Goal: Information Seeking & Learning: Learn about a topic

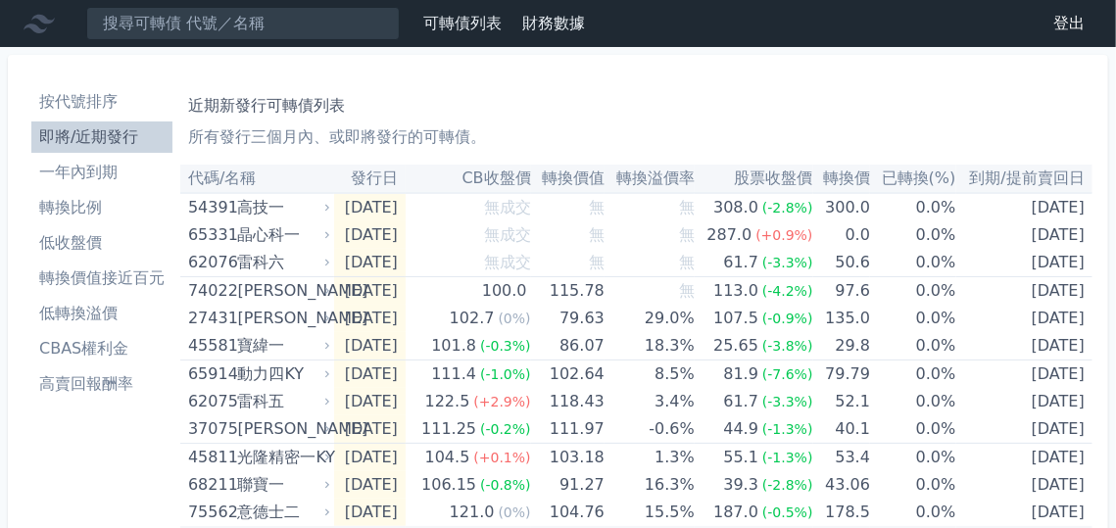
click at [116, 97] on li "按代號排序" at bounding box center [101, 102] width 141 height 24
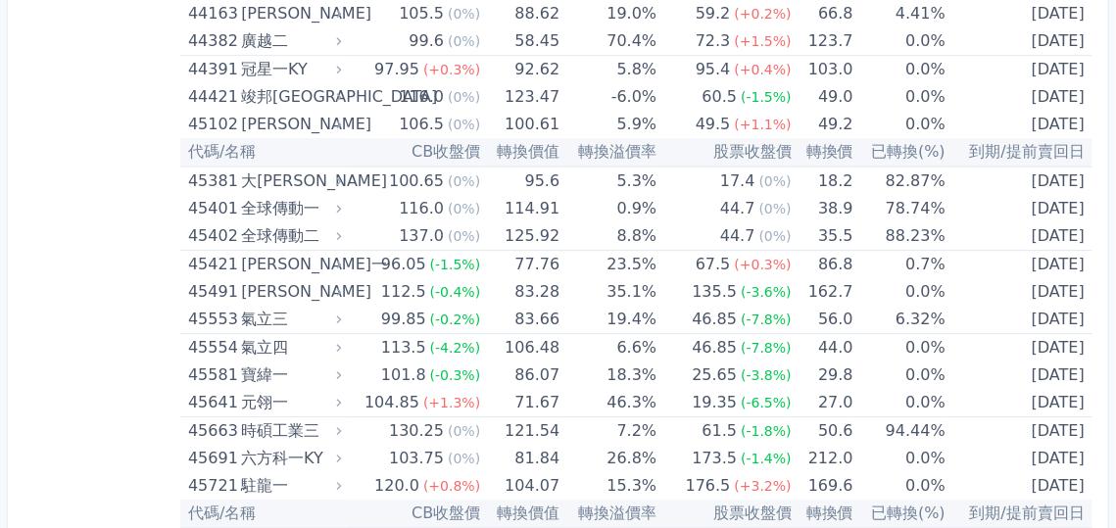
scroll to position [5814, 0]
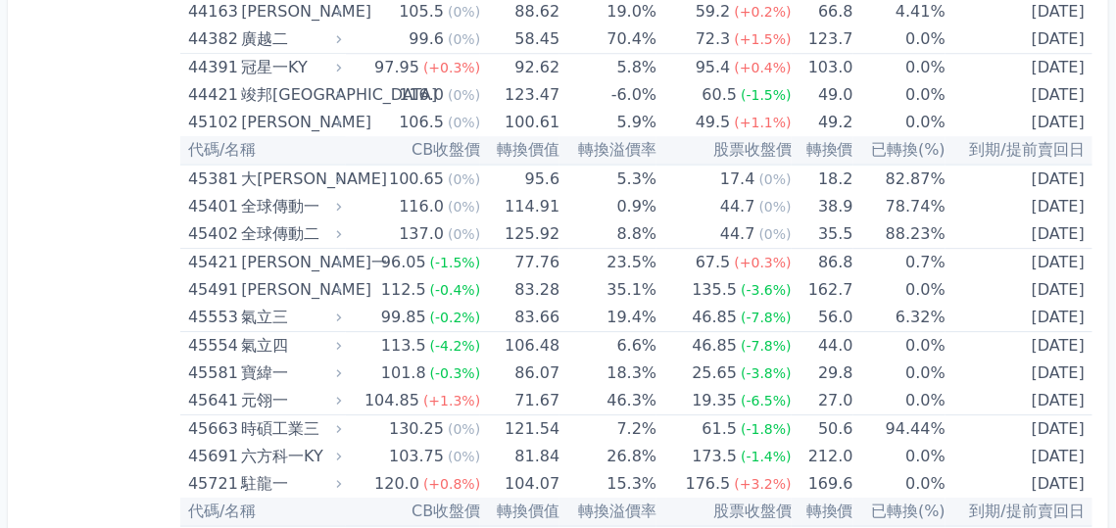
click at [0, 309] on div "按代號排序 即將/近期發行 一年內到期 轉換比例 低收盤價 轉換價值接近百元 低轉換溢價 CBAS權利金 高賣回報酬率 所有最新可轉債列表 所有最新可轉債，按…" at bounding box center [558, 399] width 1116 height 12333
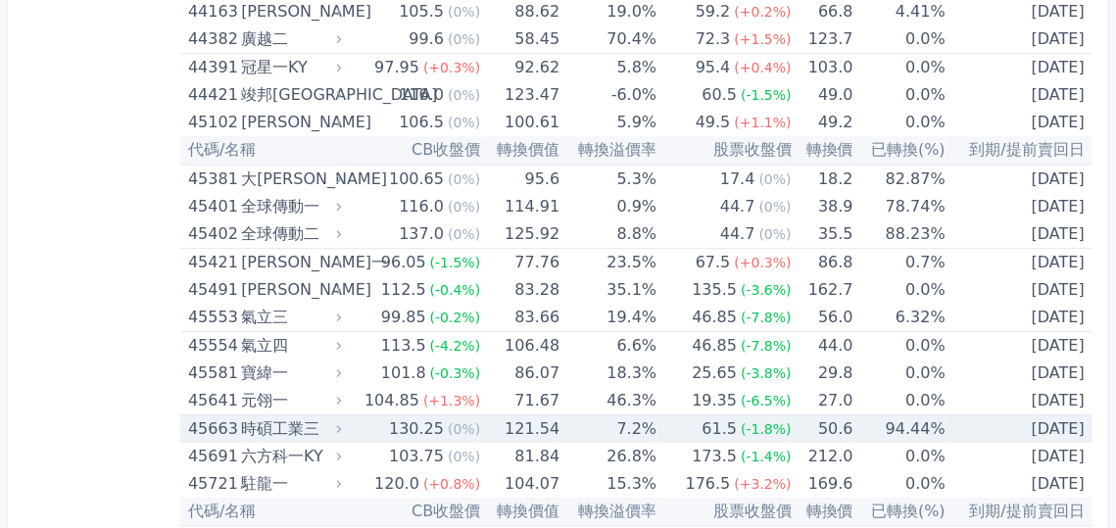
click at [247, 332] on div "氣立四" at bounding box center [289, 345] width 96 height 27
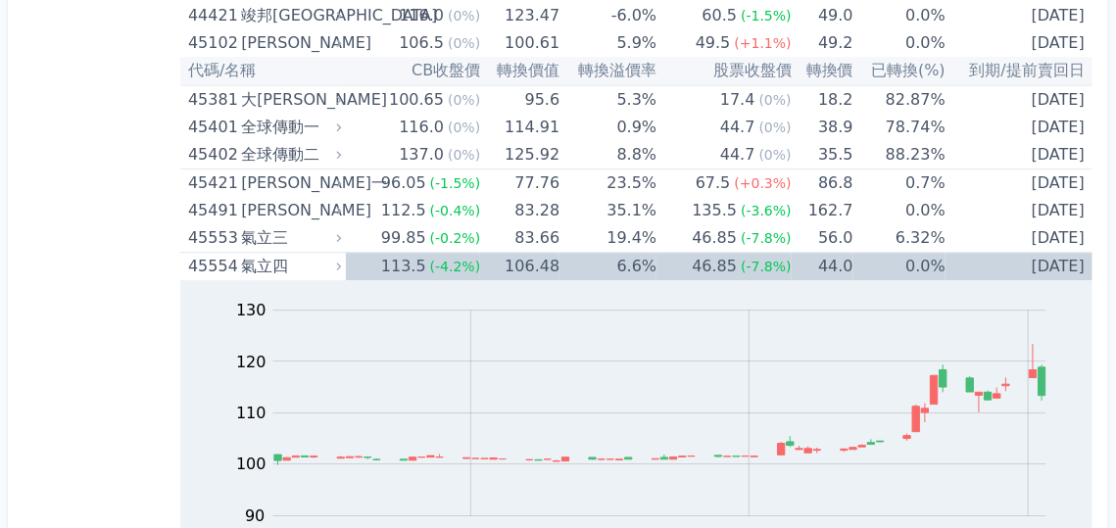
scroll to position [5880, 0]
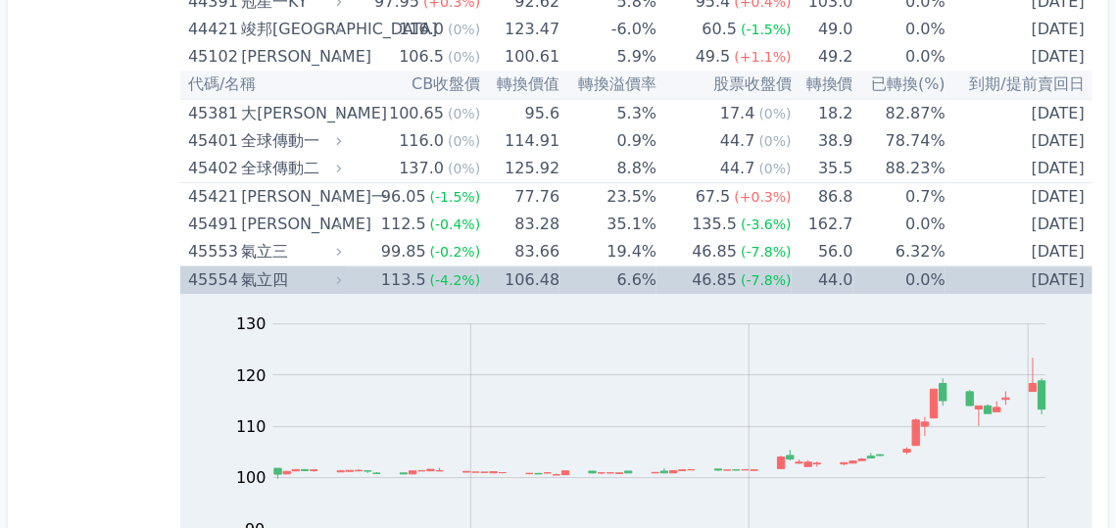
click at [204, 267] on div "45554" at bounding box center [212, 280] width 48 height 27
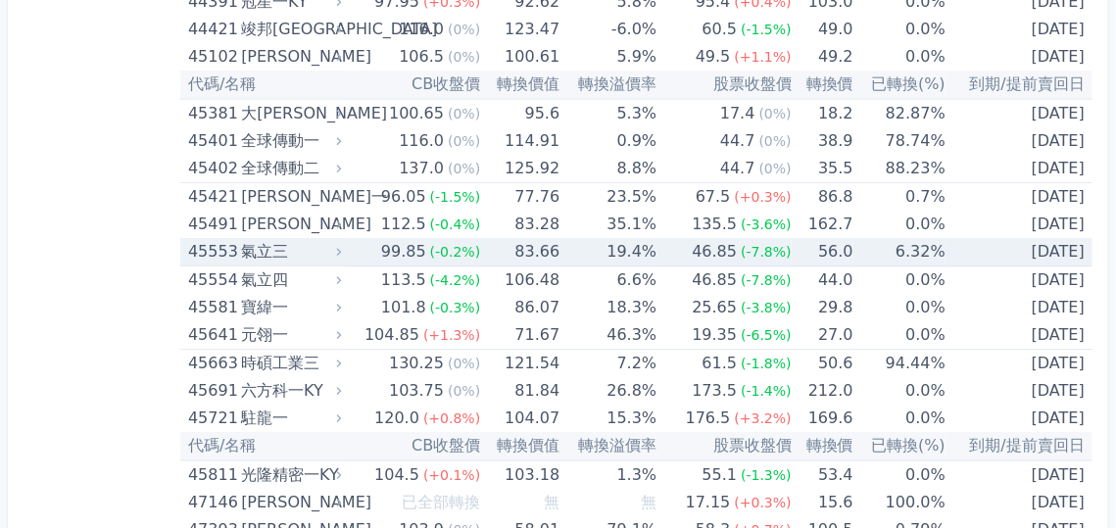
click at [210, 238] on div "45553" at bounding box center [212, 251] width 48 height 27
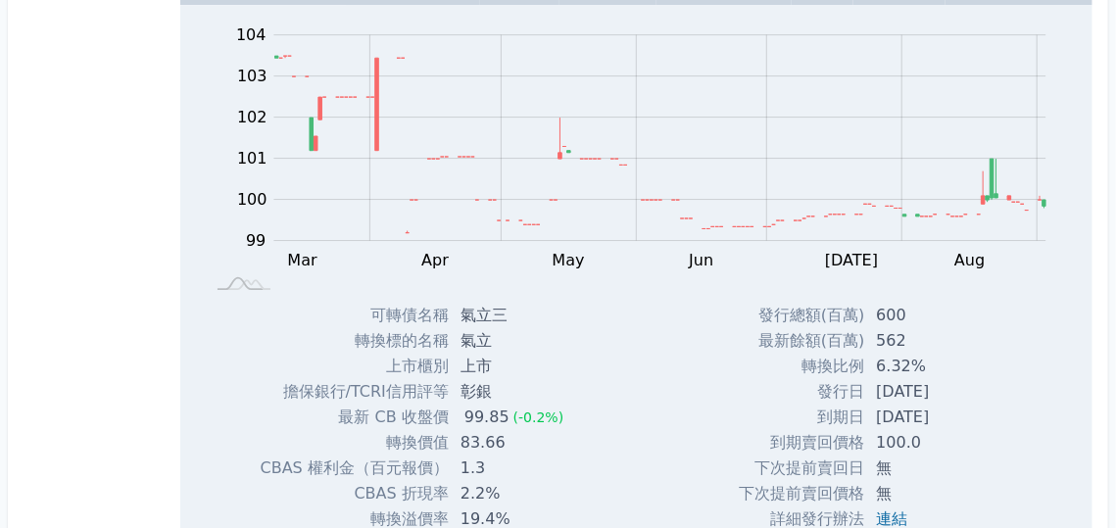
scroll to position [5944, 0]
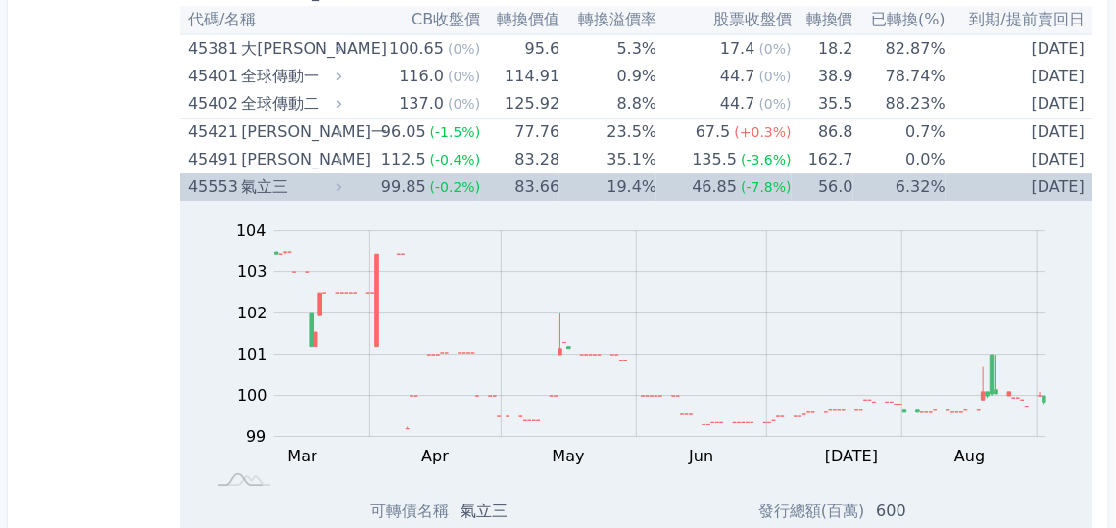
click at [220, 173] on div "45553" at bounding box center [212, 186] width 48 height 27
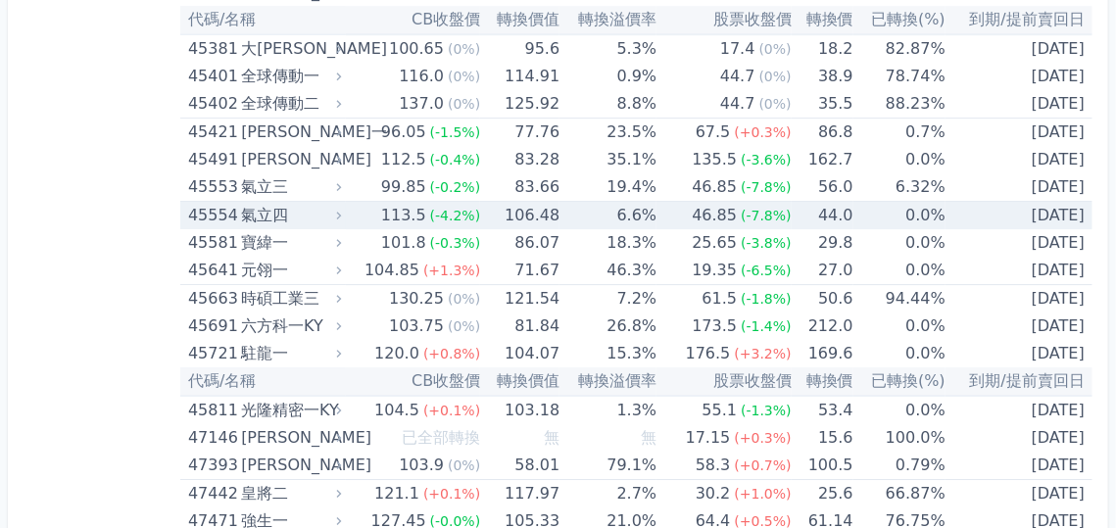
click at [217, 202] on div "45554" at bounding box center [212, 215] width 48 height 27
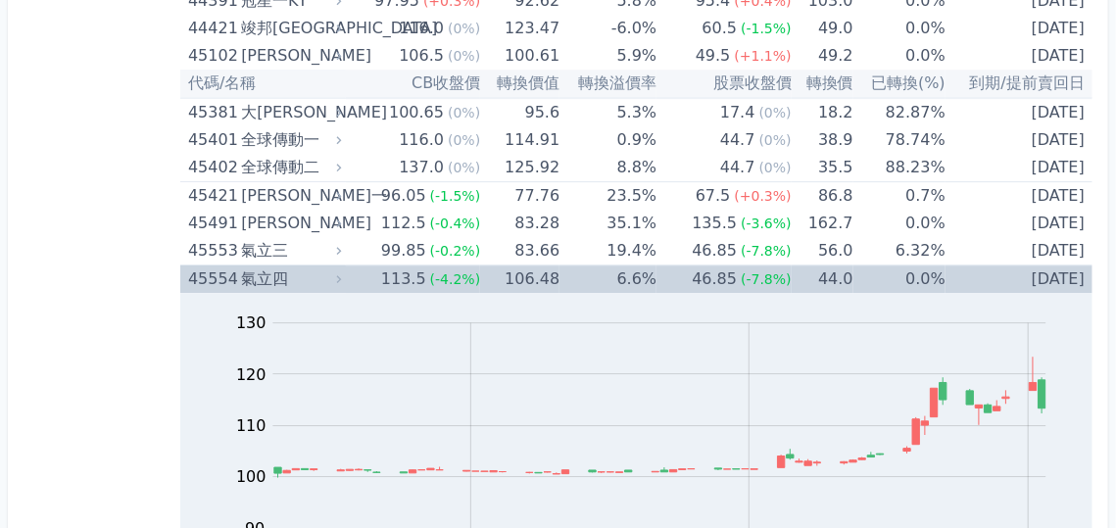
scroll to position [5880, 0]
click at [208, 267] on div "45554" at bounding box center [212, 280] width 48 height 27
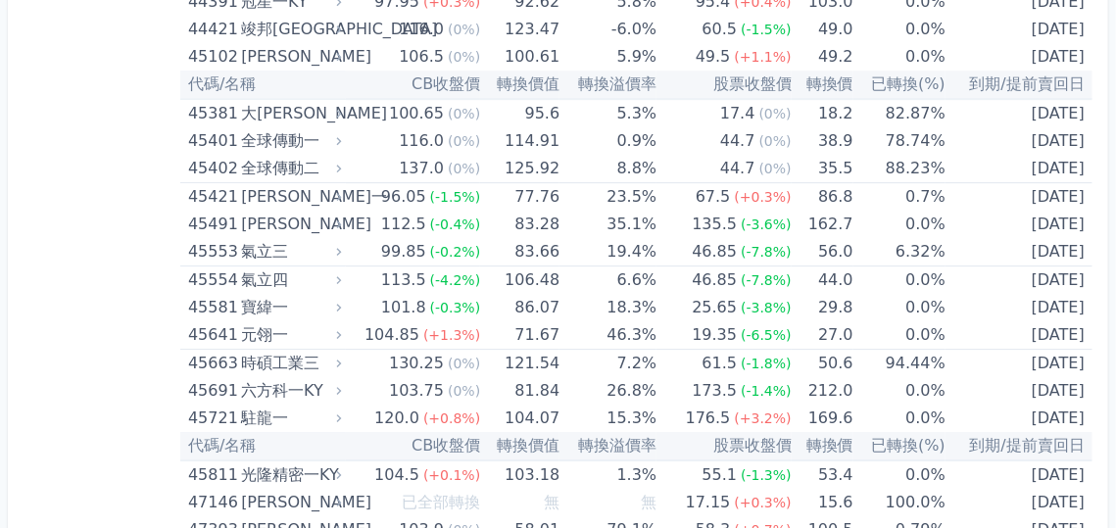
click at [92, 286] on div "按代號排序 即將/近期發行 一年內到期 轉換比例 低收盤價 轉換價值接近百元 低轉換溢價 CBAS權利金 高賣回報酬率" at bounding box center [102, 334] width 157 height 12270
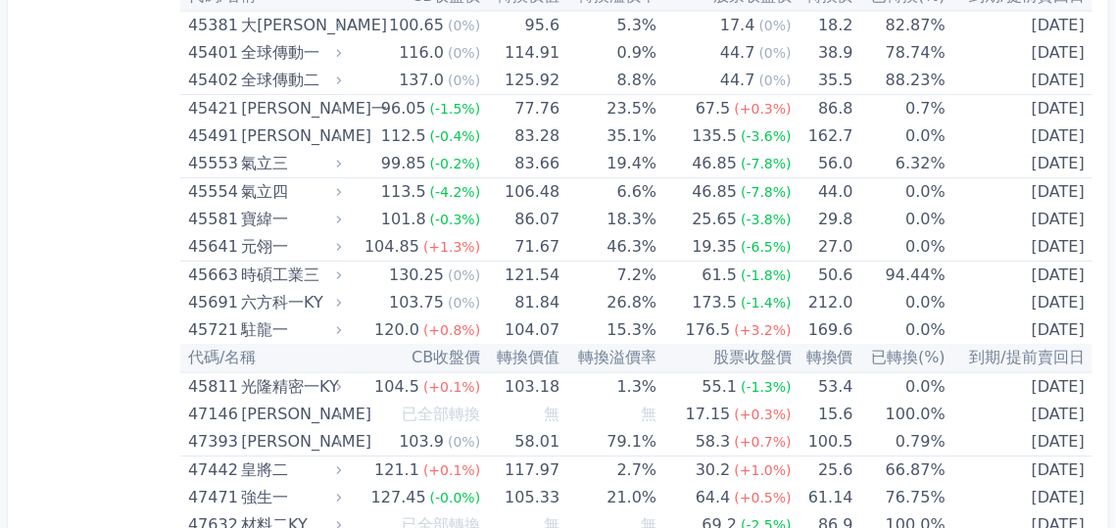
scroll to position [5944, 0]
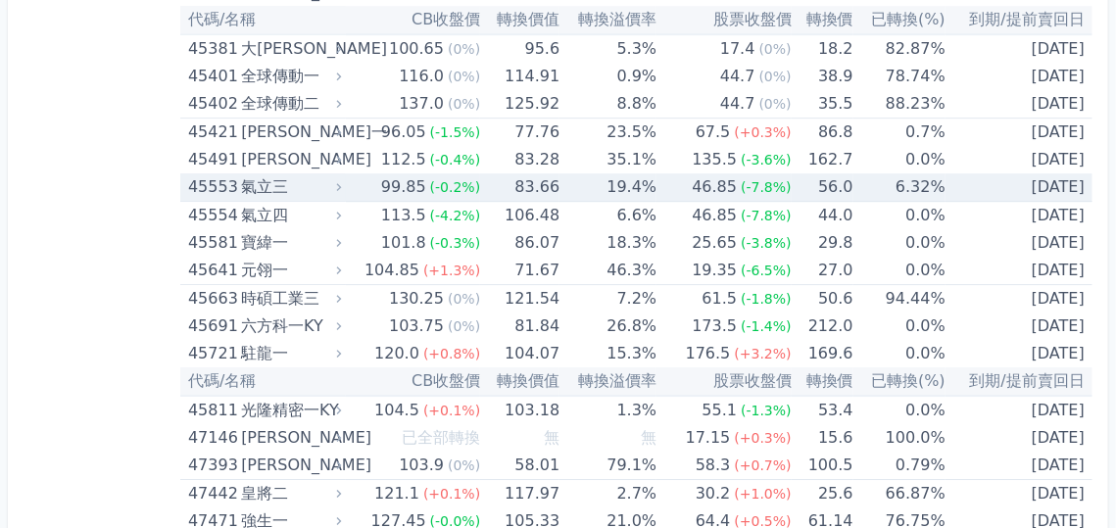
click at [247, 173] on div "氣立三" at bounding box center [289, 186] width 96 height 27
